Goal: Transaction & Acquisition: Purchase product/service

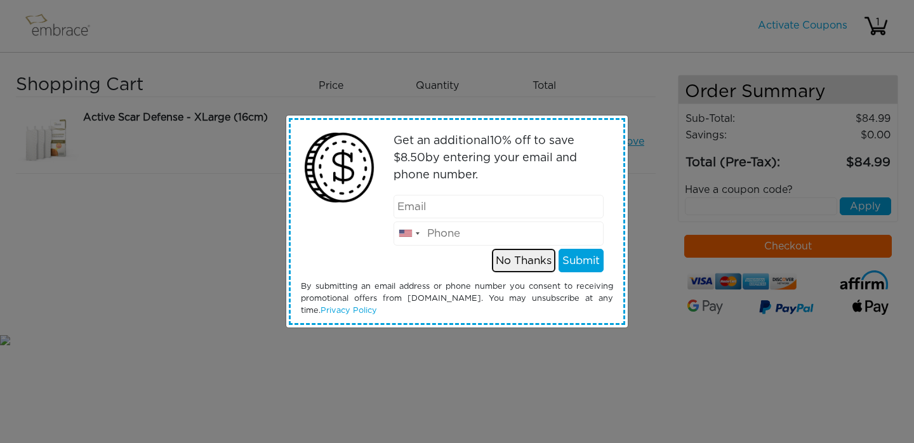
click at [519, 261] on button "No Thanks" at bounding box center [523, 261] width 63 height 24
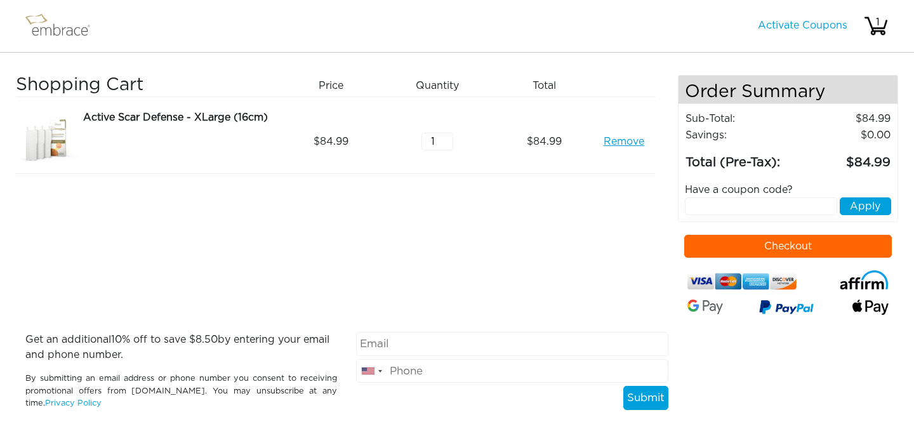
click at [435, 139] on input "1" at bounding box center [437, 142] width 32 height 18
type input "2"
click at [445, 136] on input "2" at bounding box center [437, 142] width 32 height 18
click at [763, 240] on button "Checkout" at bounding box center [788, 246] width 208 height 23
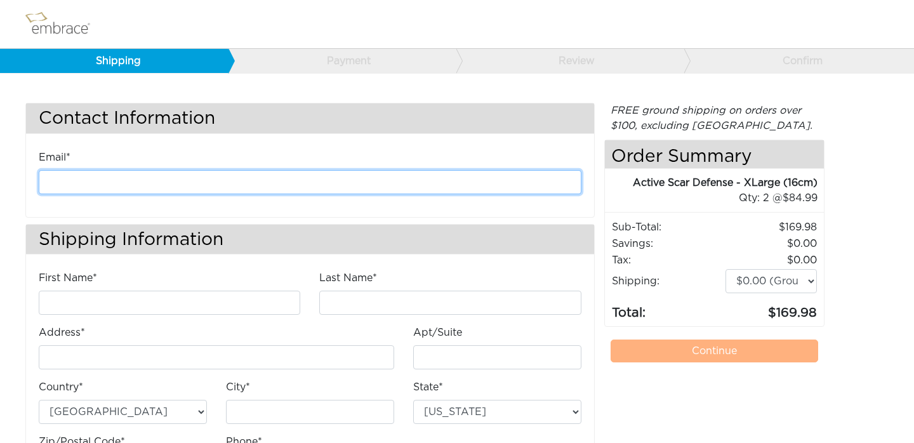
click at [432, 186] on input "email" at bounding box center [310, 182] width 543 height 24
type input "silverstein.kathryn@gmail.com"
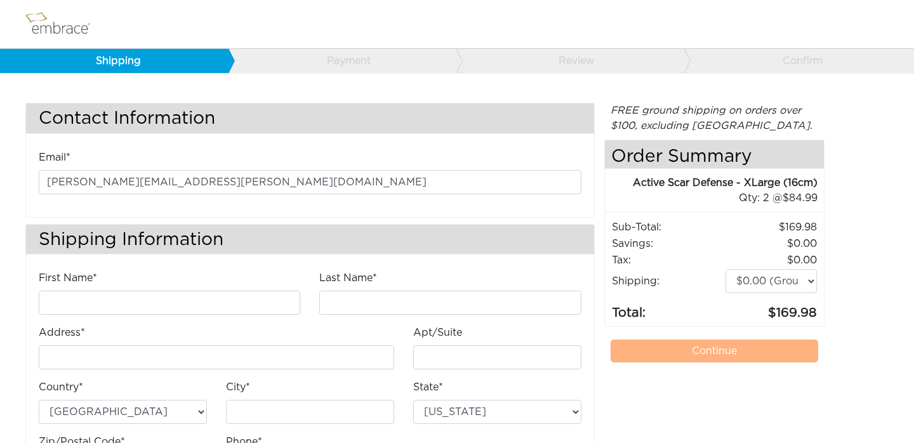
type input "Elliott"
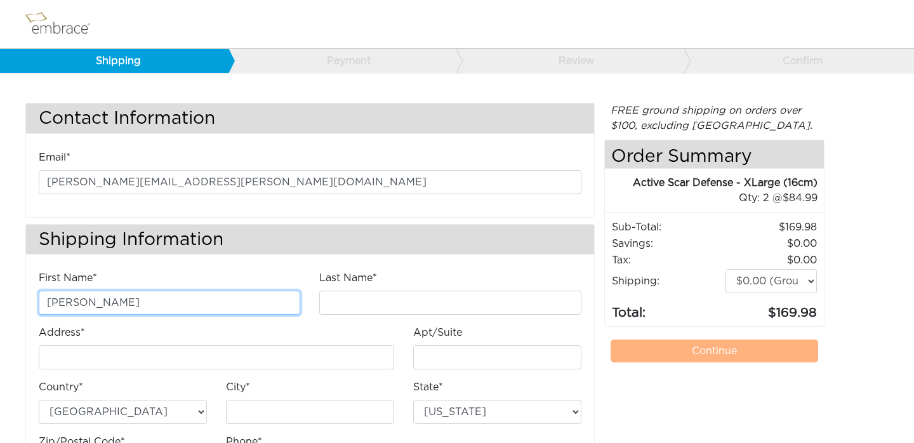
type input "Silverstein"
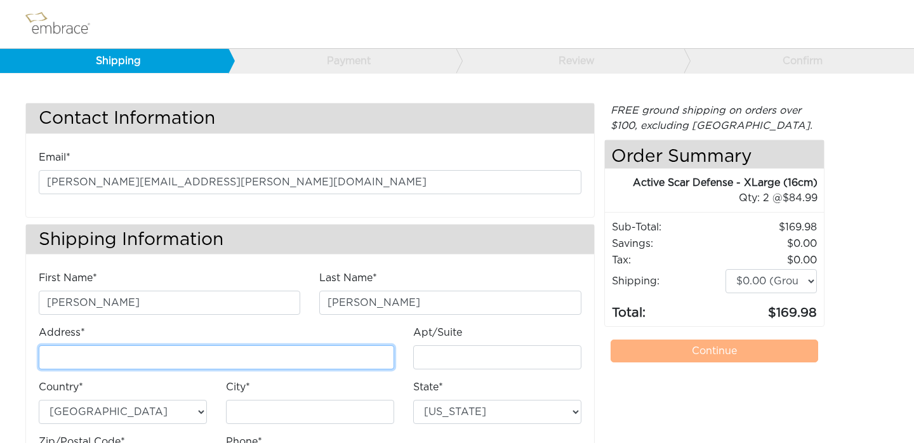
type input "715 45th St Apt. 2"
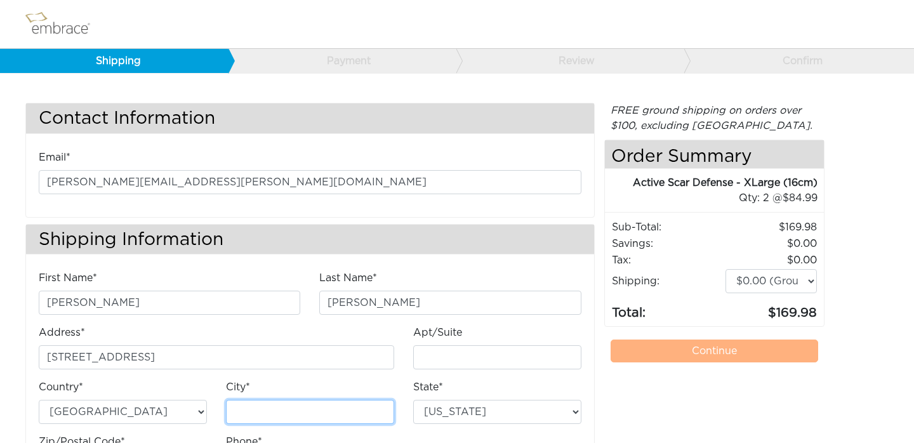
type input "Brooklyn"
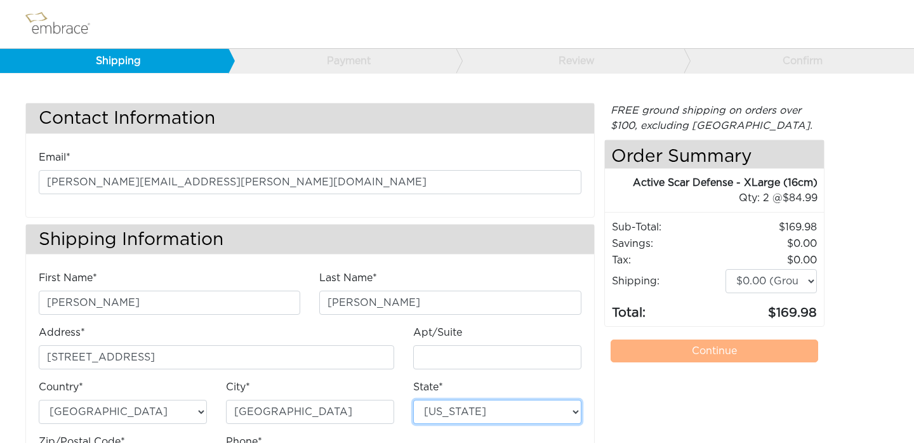
select select "NY"
type input "11220"
type input "8456123520"
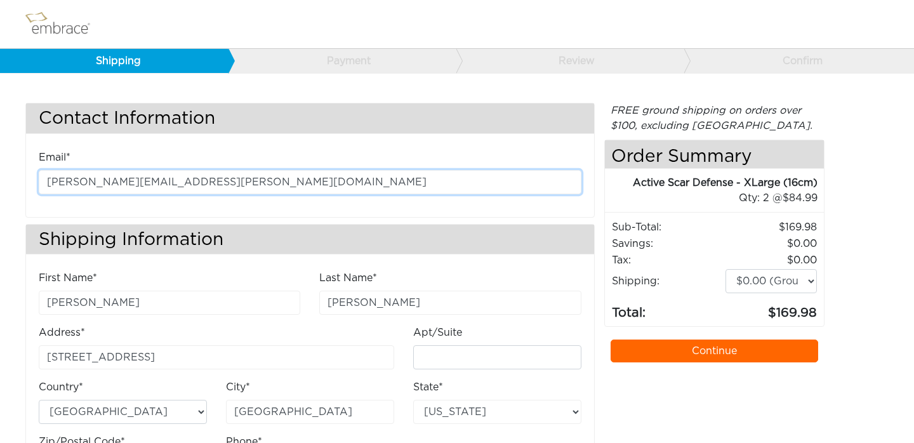
click at [113, 181] on input "silverstein.kathryn@gmail.com" at bounding box center [310, 182] width 543 height 24
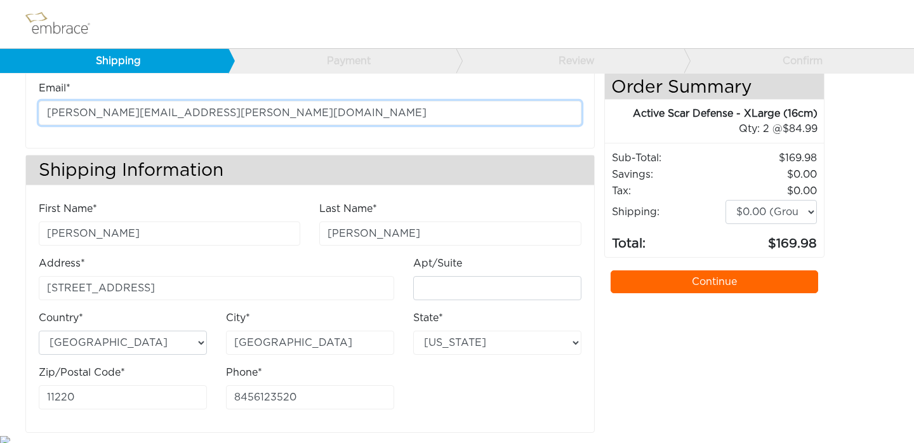
scroll to position [74, 0]
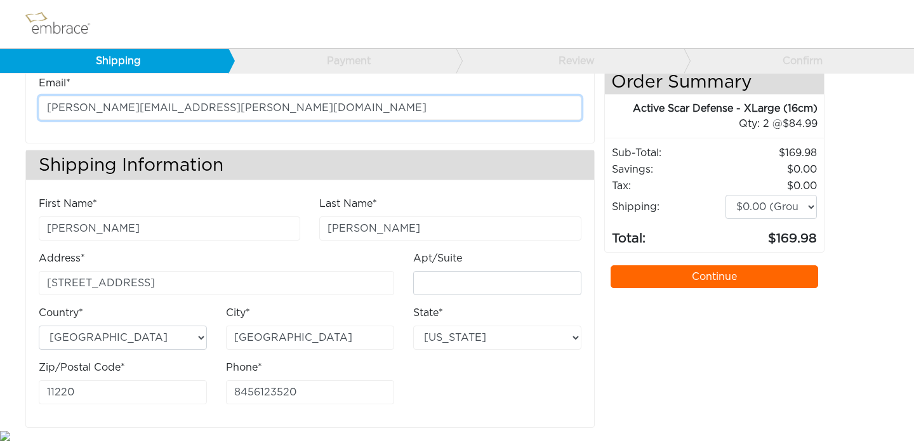
type input "silverstein.elliott@gmail.com"
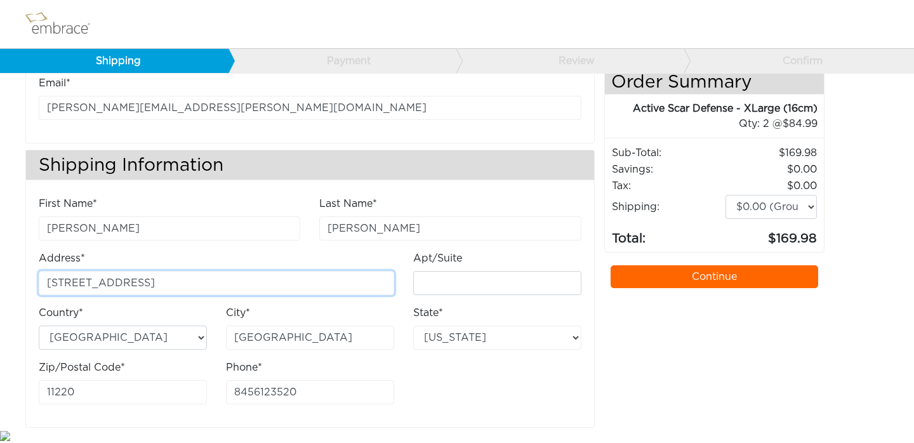
drag, startPoint x: 149, startPoint y: 280, endPoint x: 108, endPoint y: 279, distance: 40.6
click at [108, 279] on input "715 45th St Apt. 2" at bounding box center [216, 283] width 355 height 24
type input "715 45th St"
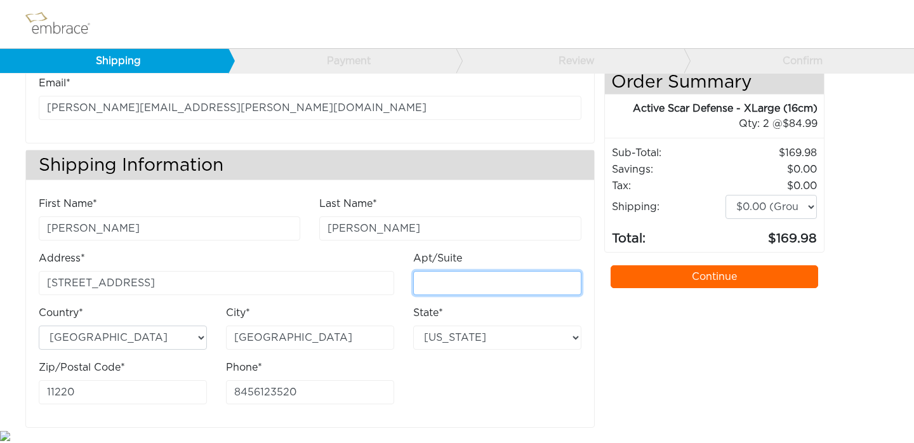
click at [515, 282] on input "Apt/Suite" at bounding box center [497, 283] width 168 height 24
type input "2"
click at [528, 400] on div "First Name* Elliott Last Name* Silverstein Address* 715 45th St Apt/Suite 2" at bounding box center [310, 305] width 562 height 218
click at [737, 269] on link "Continue" at bounding box center [715, 276] width 208 height 23
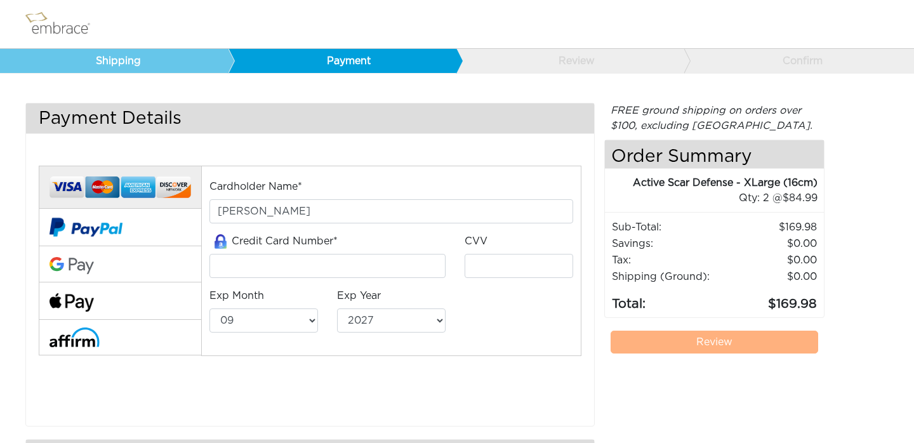
select select "9"
select select "2027"
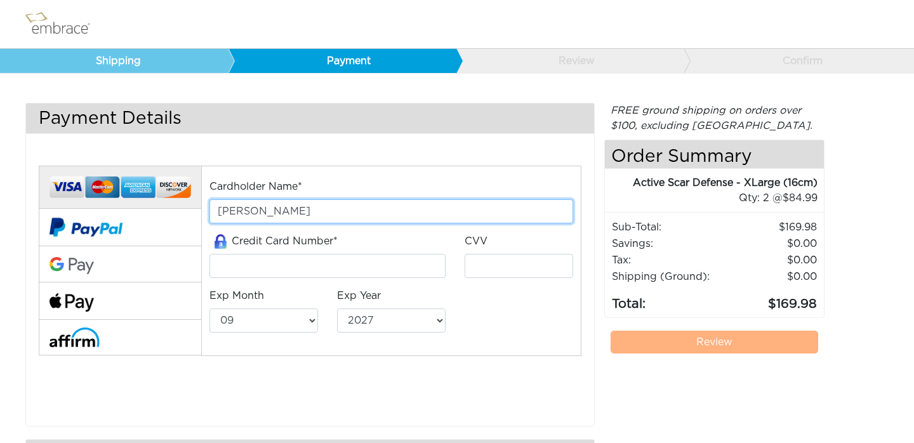
click at [249, 209] on input "[PERSON_NAME]" at bounding box center [390, 211] width 363 height 24
click at [249, 209] on input "Elliott Silverstein" at bounding box center [390, 211] width 363 height 24
click at [235, 209] on input "Elliott Silverstein" at bounding box center [390, 211] width 363 height 24
type input "Cynthia Silverstein"
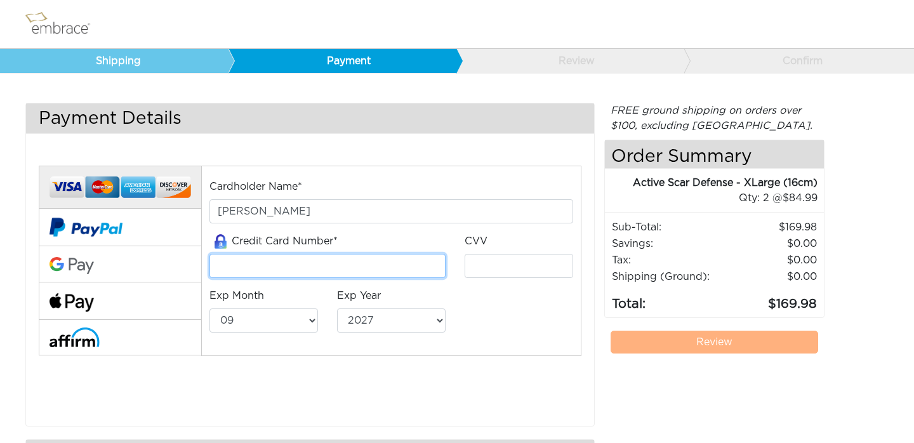
click at [281, 263] on input "tel" at bounding box center [327, 266] width 236 height 24
type input "4147202695333870"
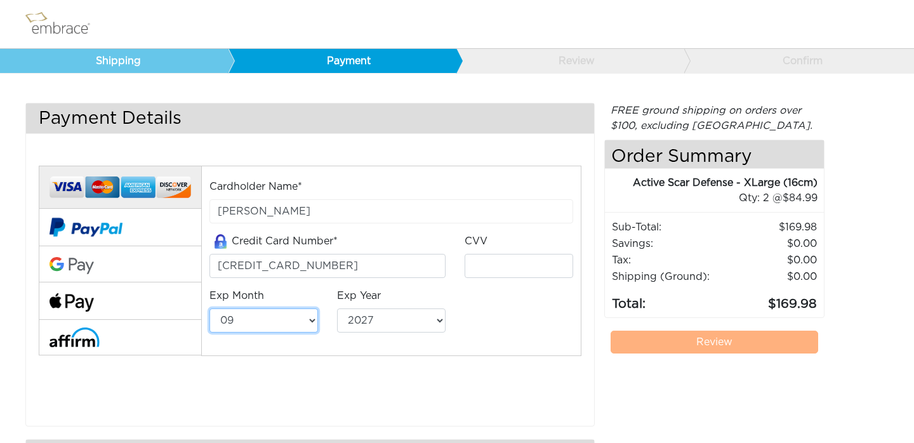
select select "8"
select select "2029"
click at [552, 262] on input "tel" at bounding box center [519, 266] width 109 height 24
type input "170"
click at [574, 369] on div "Cardholder Name* Cynthia Silverstein Credit Card Number* 4147202695333870 CVV 1…" at bounding box center [310, 278] width 562 height 257
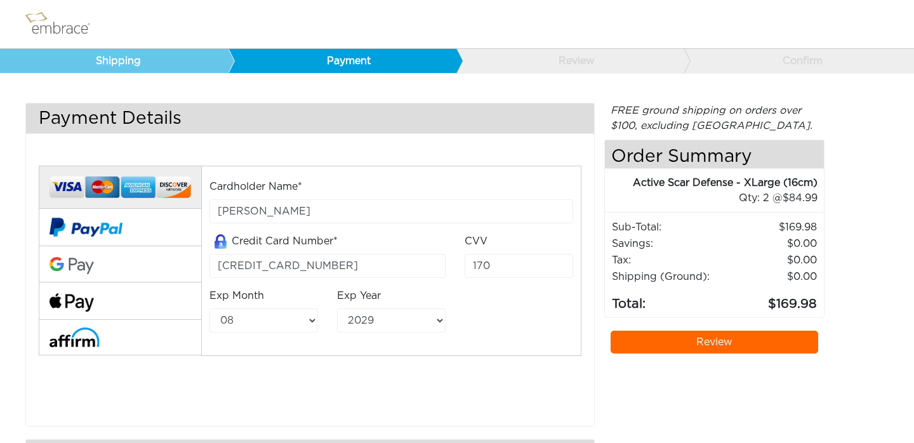
click at [708, 338] on link "Review" at bounding box center [715, 342] width 208 height 23
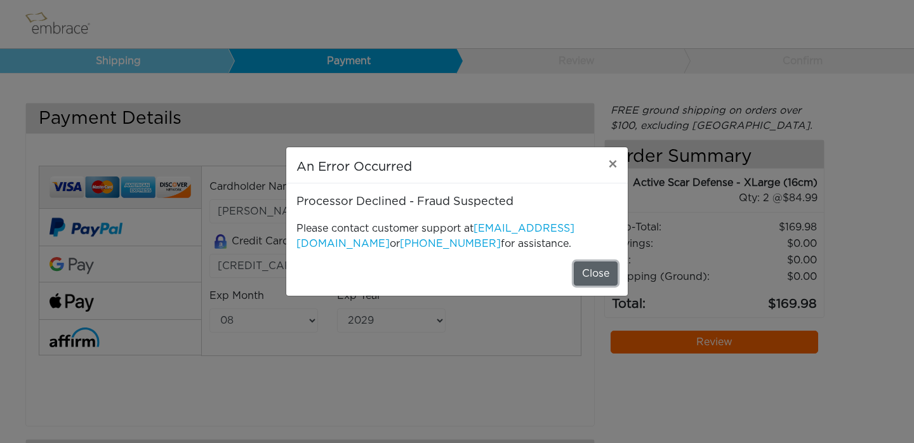
click at [593, 277] on button "Close" at bounding box center [596, 273] width 44 height 24
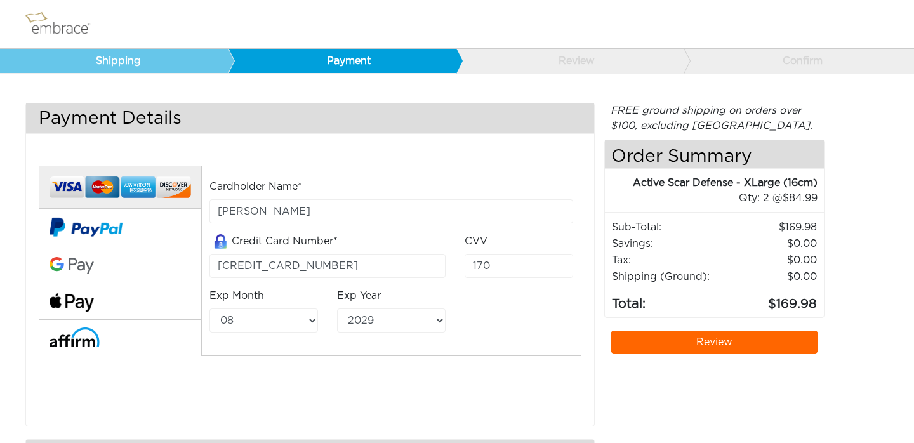
click at [433, 5] on nav at bounding box center [457, 24] width 914 height 49
